Goal: Information Seeking & Learning: Check status

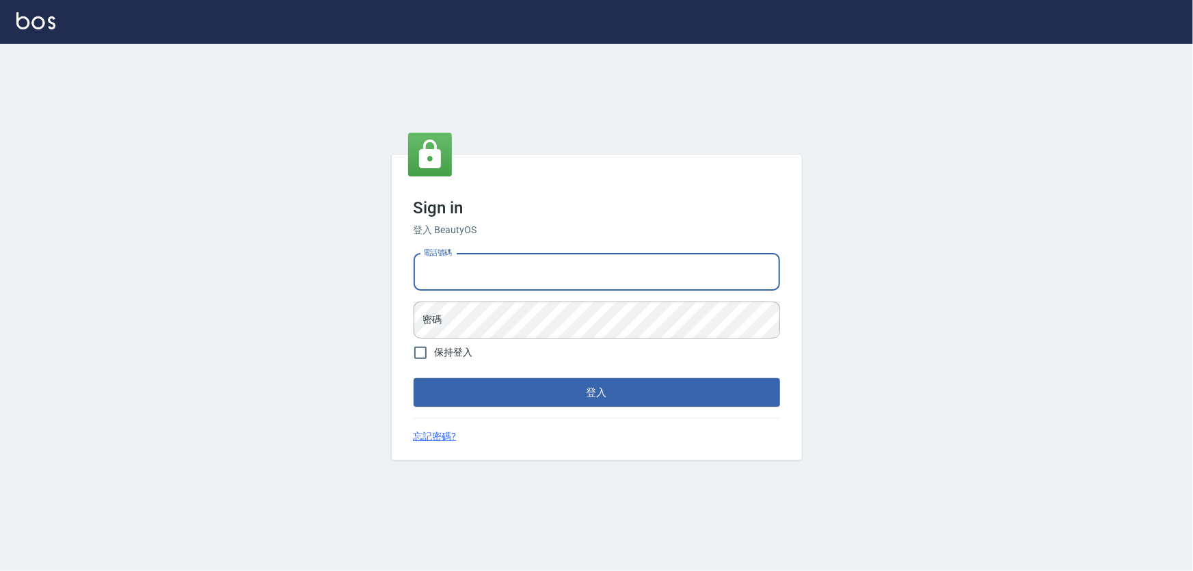
click at [522, 264] on input "電話號碼" at bounding box center [596, 272] width 366 height 37
type input "0926212363"
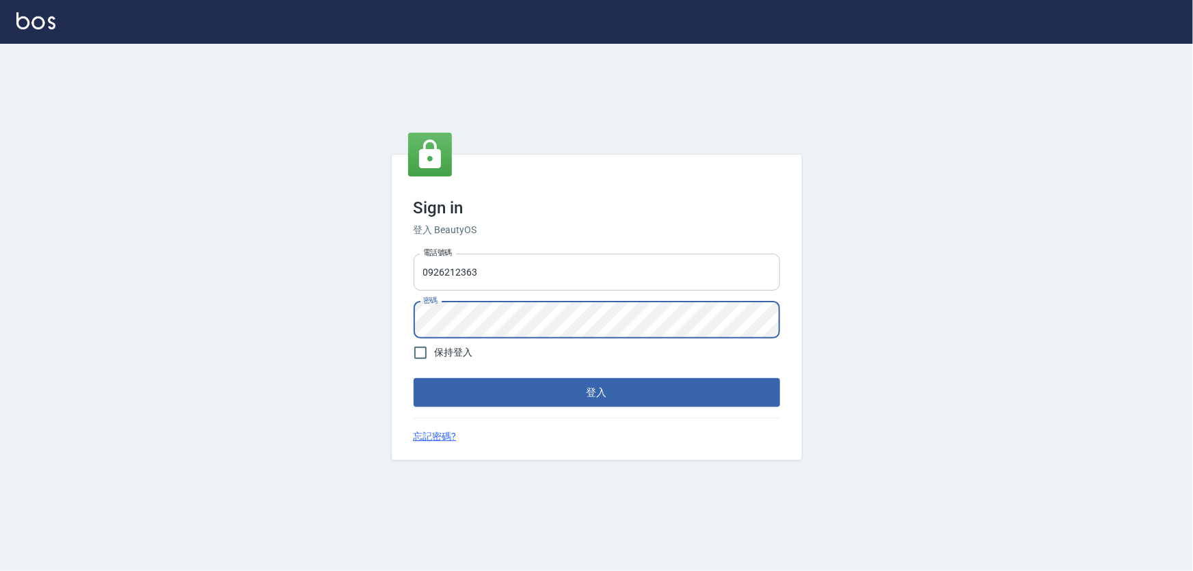
click at [413, 378] on button "登入" at bounding box center [596, 392] width 366 height 29
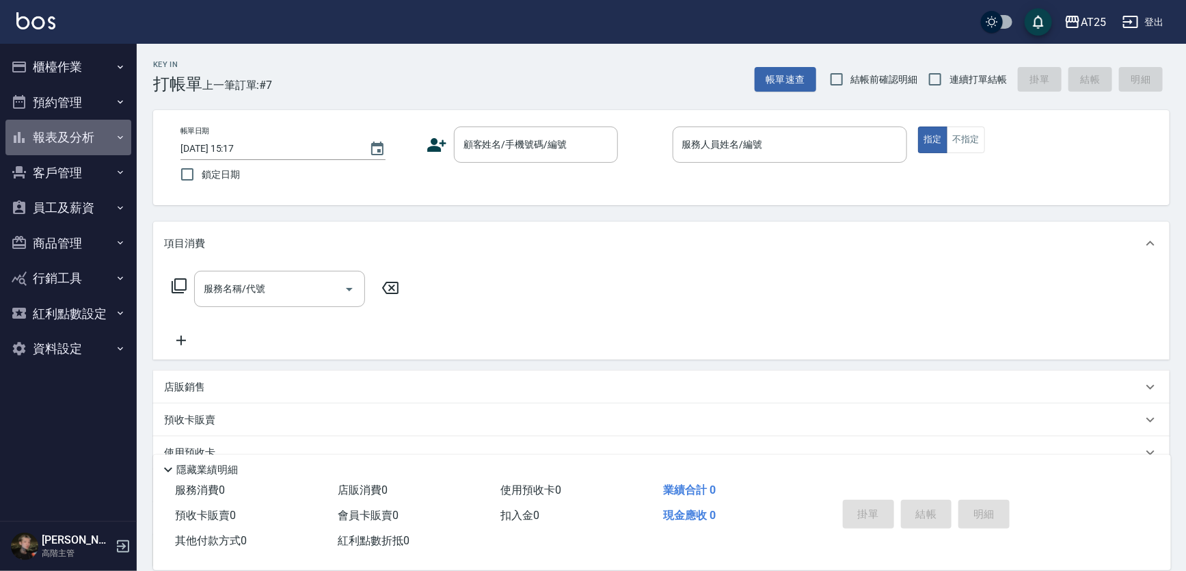
click at [93, 137] on button "報表及分析" at bounding box center [68, 138] width 126 height 36
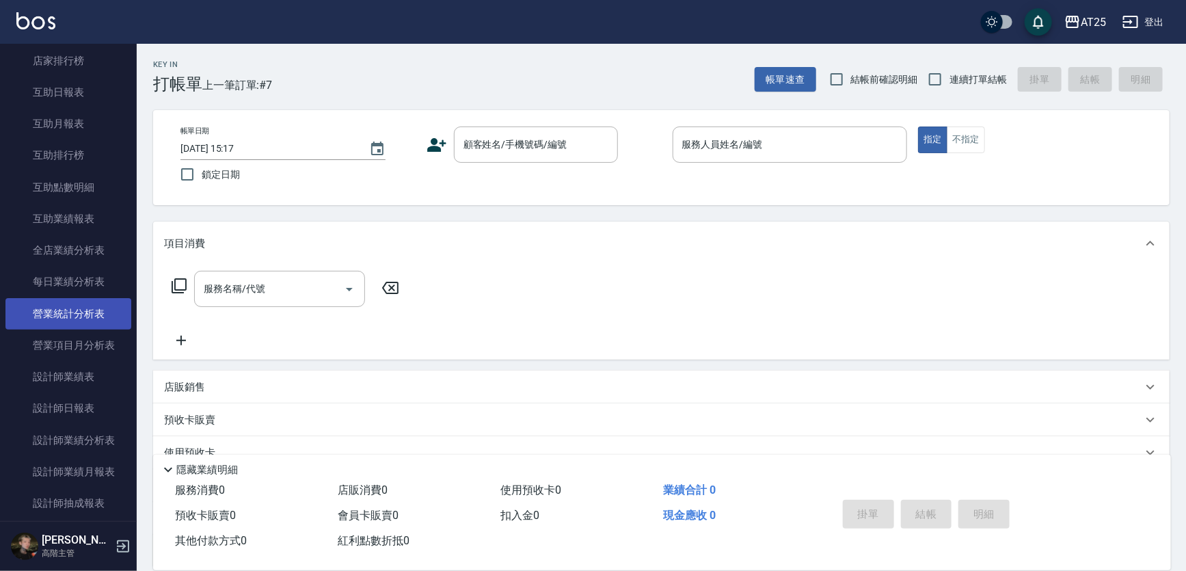
scroll to position [244, 0]
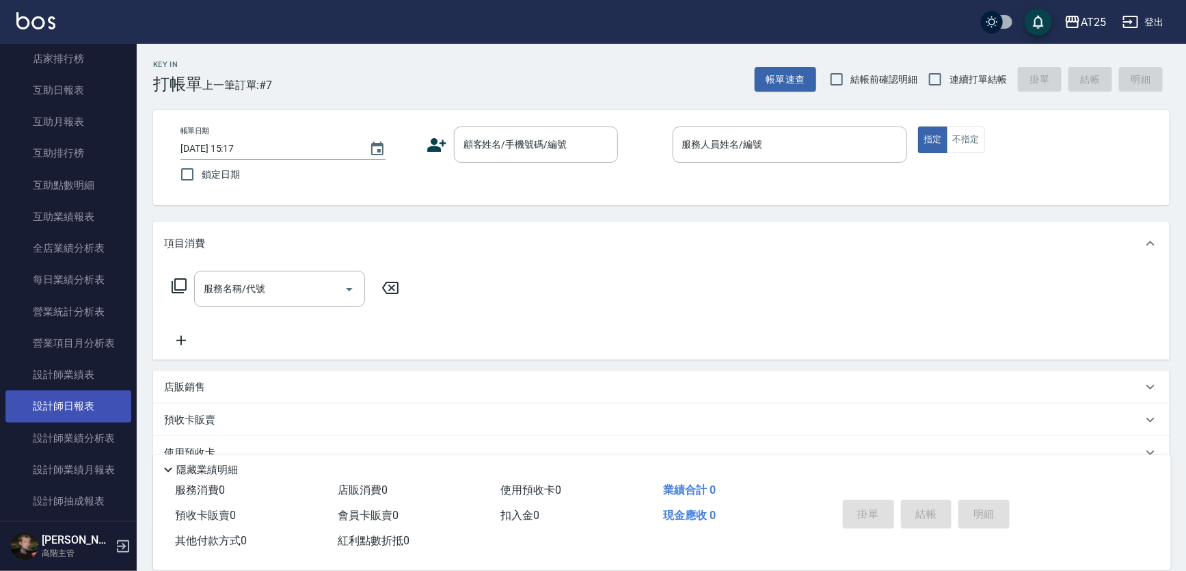
click at [79, 398] on link "設計師日報表" at bounding box center [68, 405] width 126 height 31
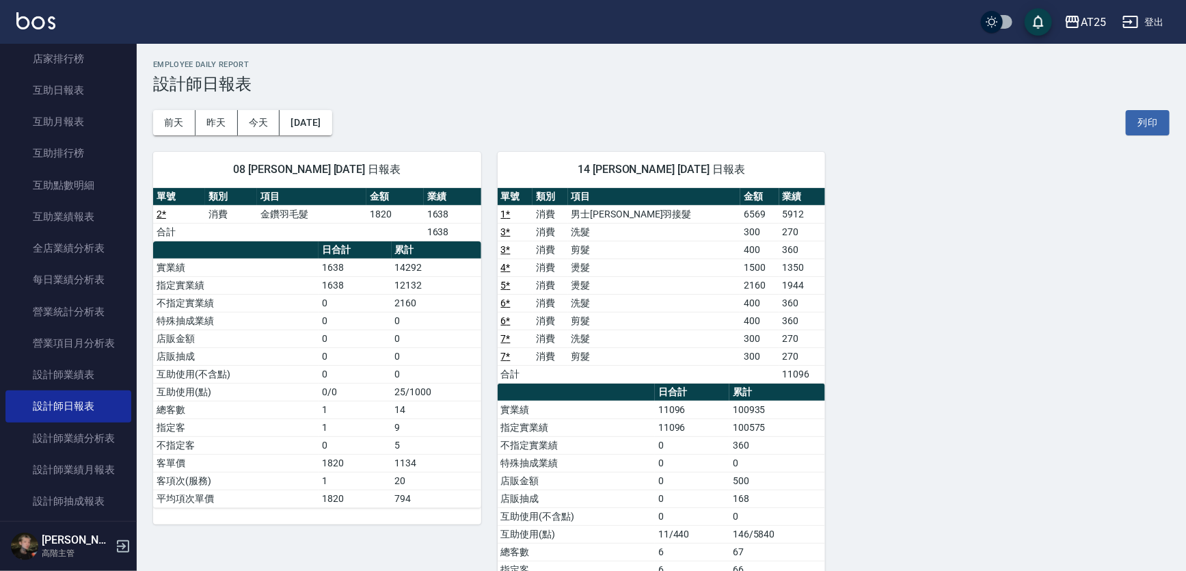
click at [1039, 273] on div "08 [PERSON_NAME] [DATE] 日報表 單號 類別 項目 金額 業績 2 * 消費 金鑽羽毛髮 1820 1638 合計 1638 日合計 累…" at bounding box center [653, 400] width 1033 height 531
click at [104, 434] on link "設計師業績分析表" at bounding box center [68, 437] width 126 height 31
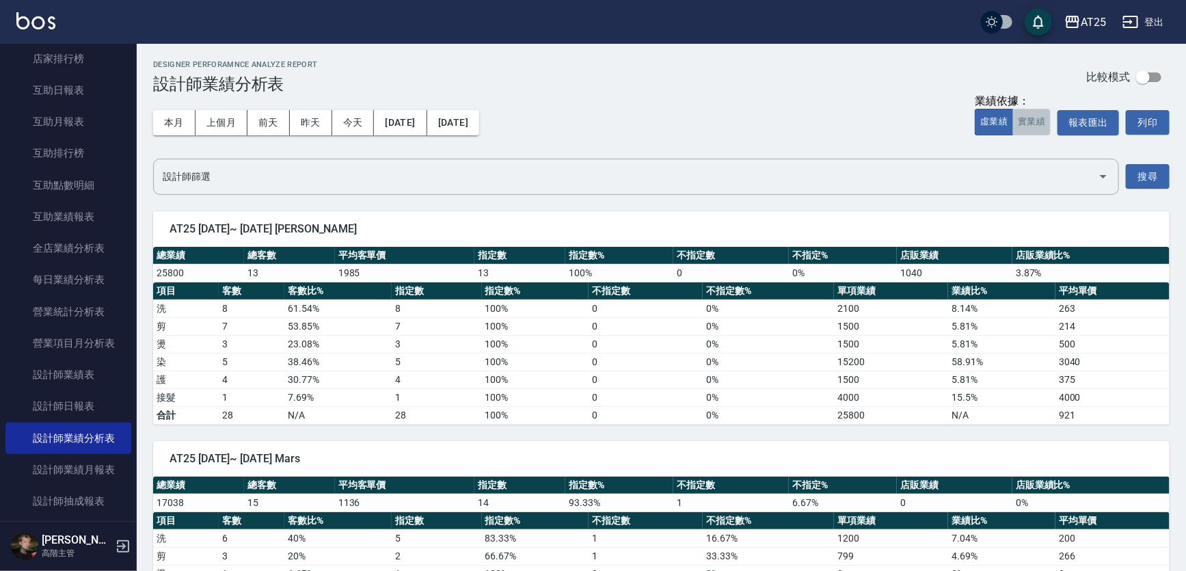
click at [1033, 123] on button "實業績" at bounding box center [1031, 122] width 38 height 27
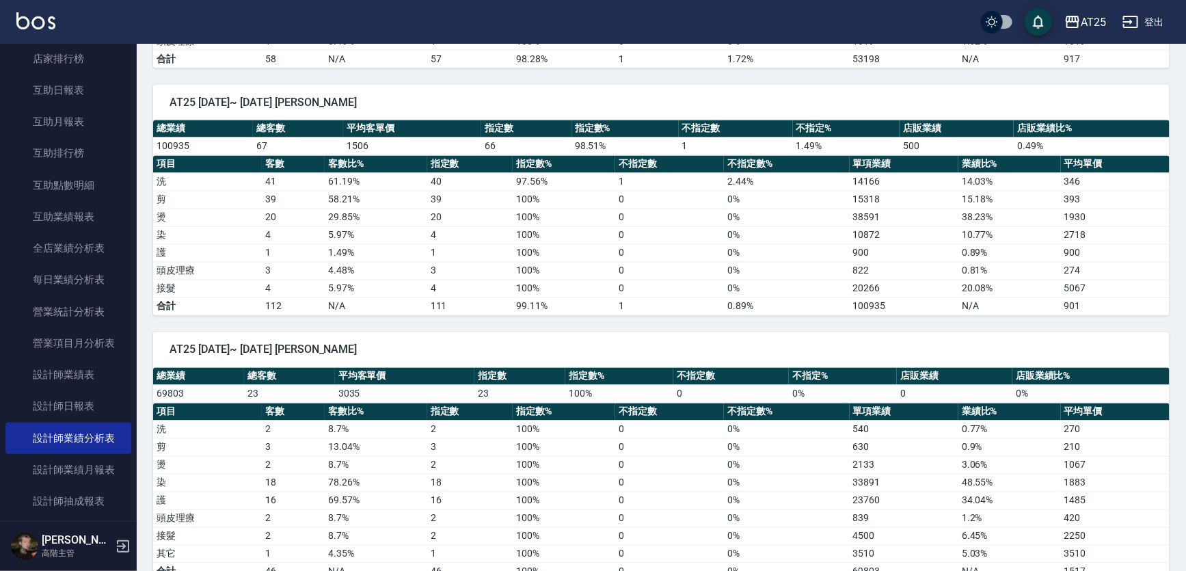
scroll to position [1106, 0]
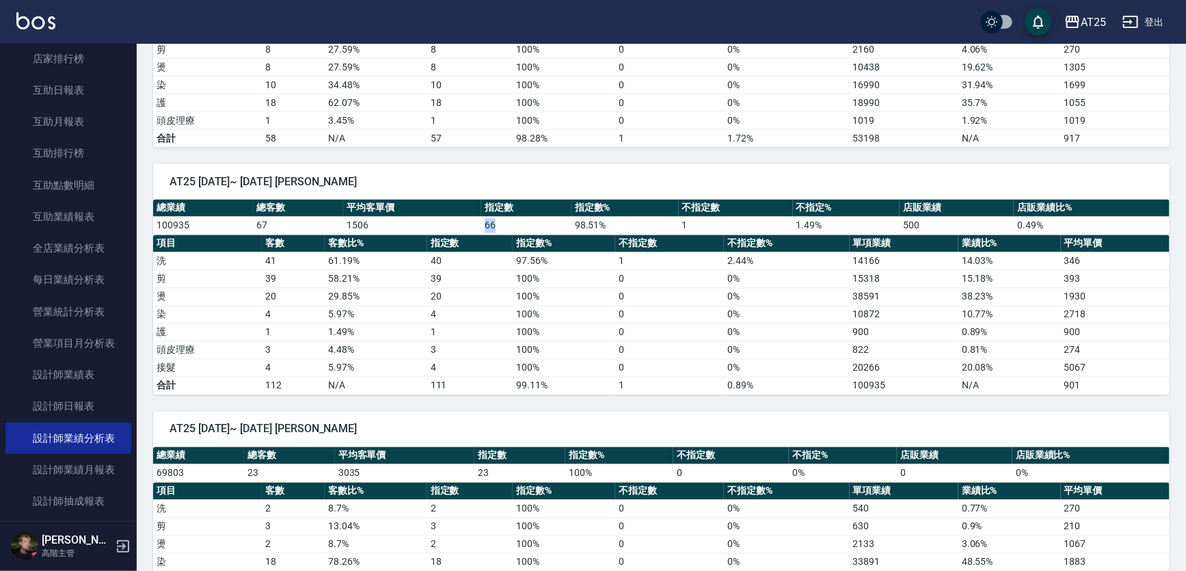
drag, startPoint x: 478, startPoint y: 219, endPoint x: 519, endPoint y: 224, distance: 42.0
click at [519, 224] on tr "100935 67 1506 66 98.51 % 1 1.49 % 500 0.49 %" at bounding box center [661, 226] width 1016 height 18
click at [519, 221] on td "66" at bounding box center [526, 226] width 90 height 18
drag, startPoint x: 547, startPoint y: 219, endPoint x: 622, endPoint y: 226, distance: 75.6
click at [622, 226] on tr "100935 67 1506 66 98.51 % 1 1.49 % 500 0.49 %" at bounding box center [661, 226] width 1016 height 18
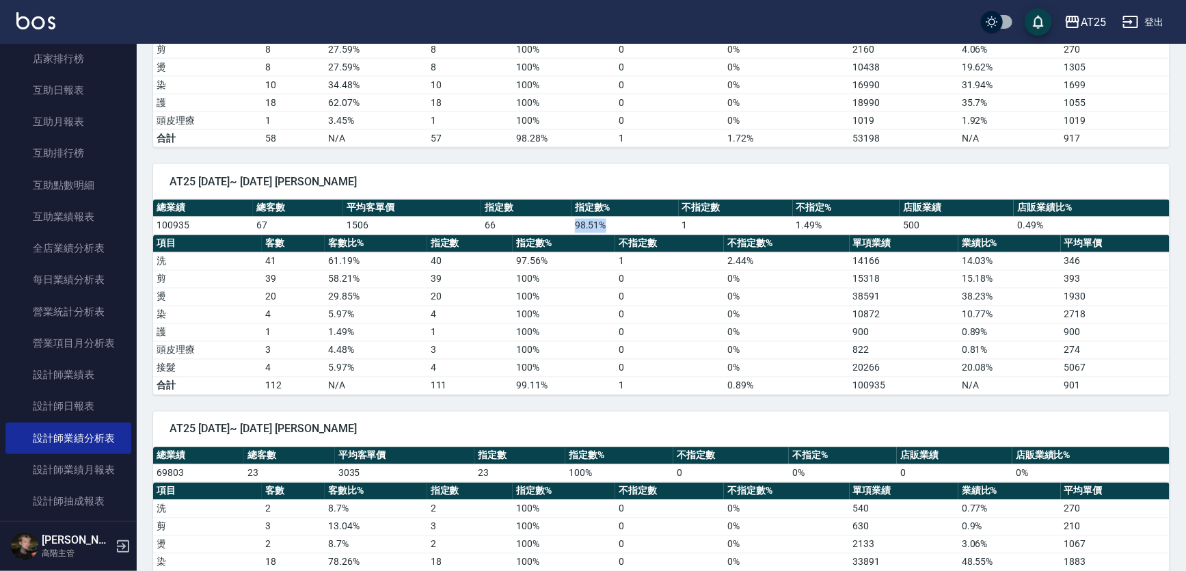
click at [666, 217] on td "98.51 %" at bounding box center [624, 226] width 107 height 18
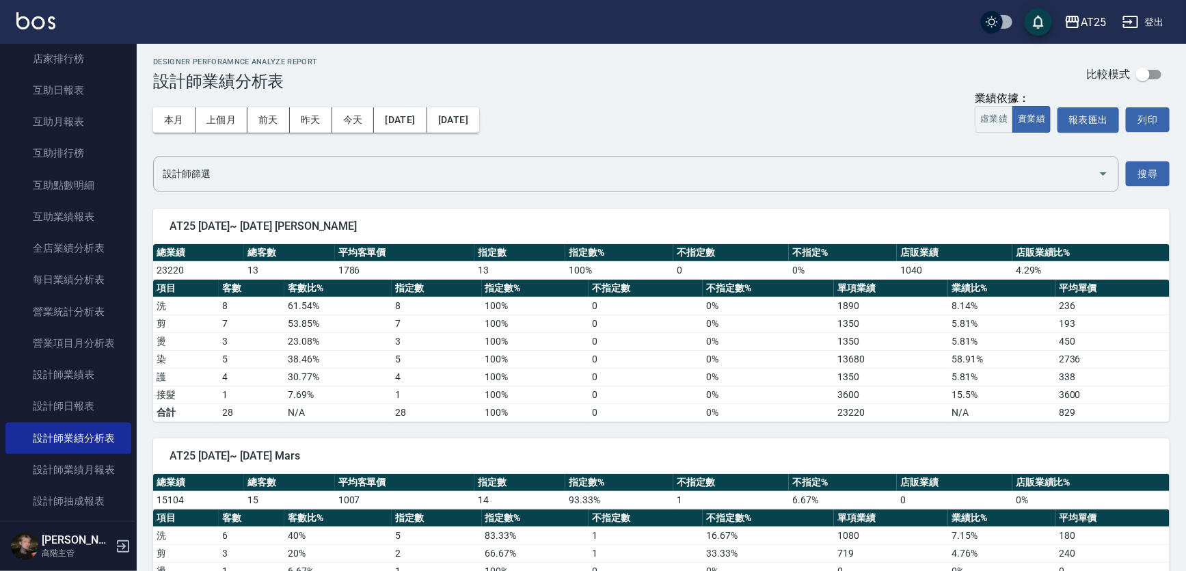
scroll to position [0, 0]
